Goal: Navigation & Orientation: Find specific page/section

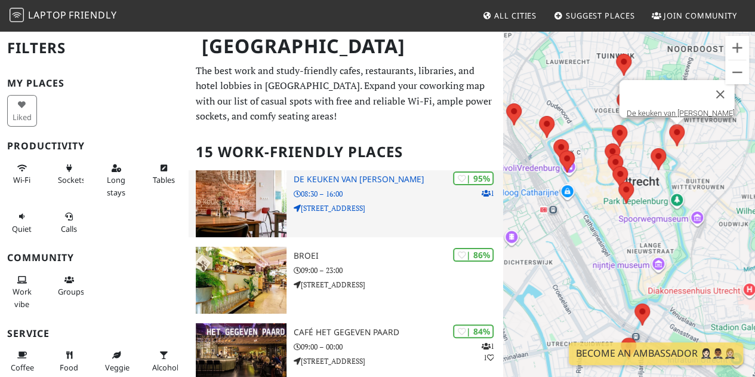
click at [350, 180] on h3 "De keuken van [PERSON_NAME]" at bounding box center [398, 179] width 209 height 10
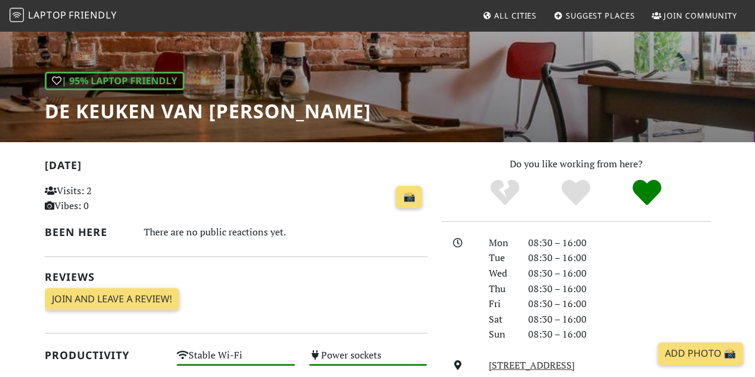
scroll to position [179, 0]
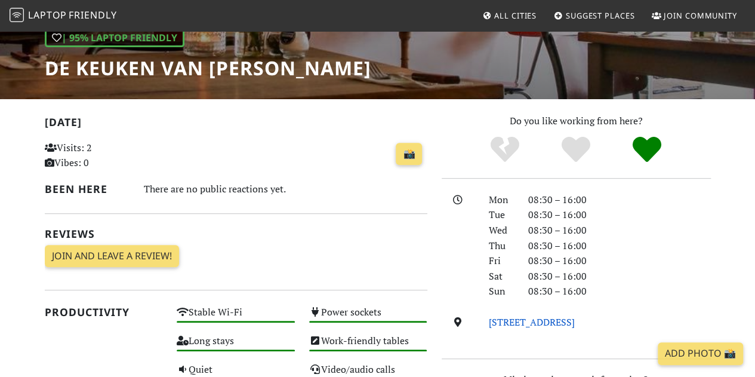
click at [503, 322] on link "Biltstraat 41, 3572 AD, Utrecht" at bounding box center [532, 321] width 86 height 13
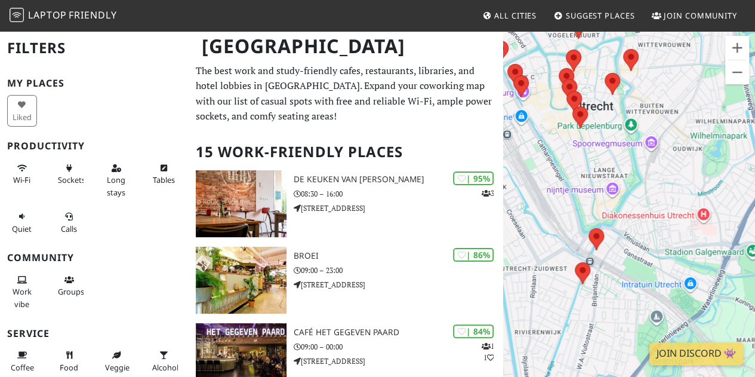
drag, startPoint x: 678, startPoint y: 279, endPoint x: 632, endPoint y: 202, distance: 89.2
click at [632, 202] on div at bounding box center [629, 218] width 252 height 377
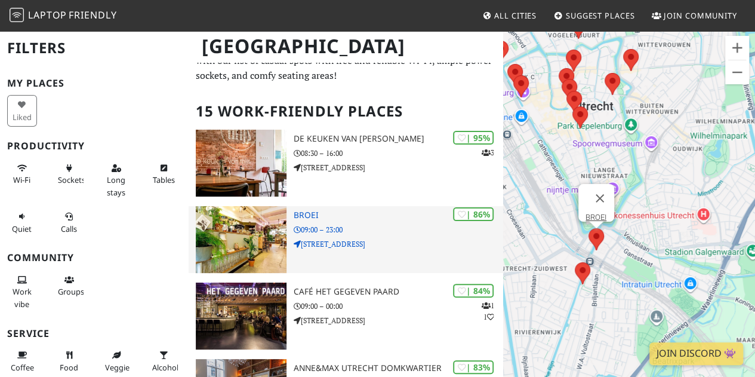
scroll to position [60, 0]
